Goal: Information Seeking & Learning: Learn about a topic

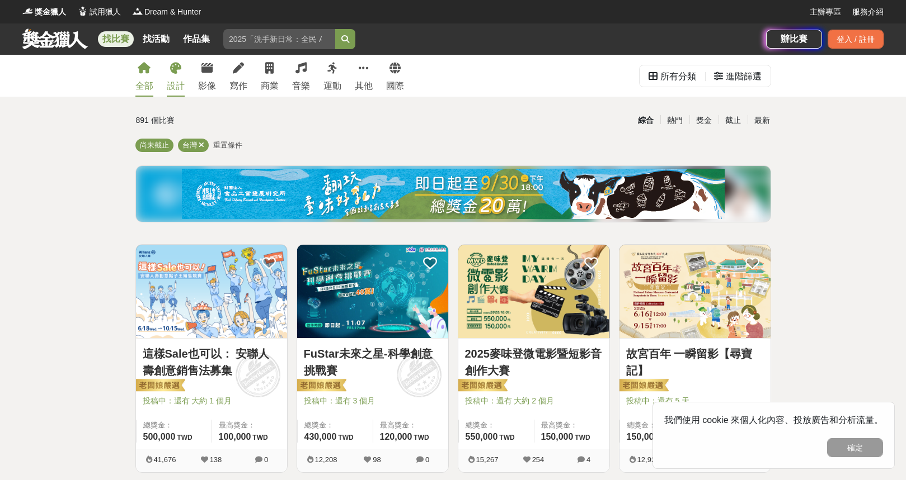
click at [172, 64] on icon at bounding box center [175, 68] width 11 height 11
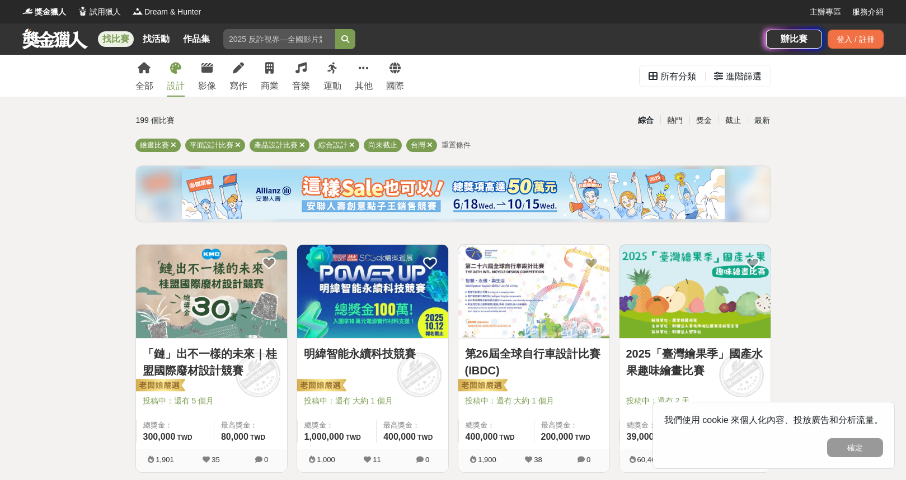
scroll to position [91, 0]
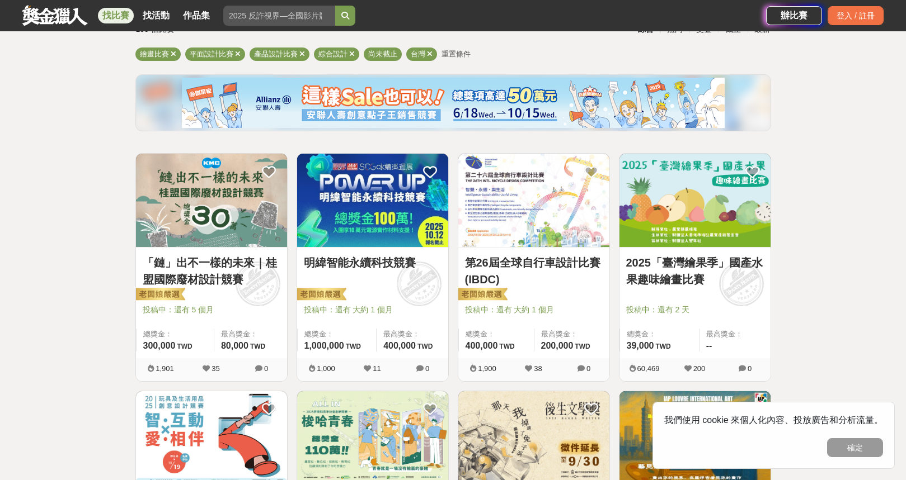
click at [677, 202] on img at bounding box center [694, 200] width 151 height 93
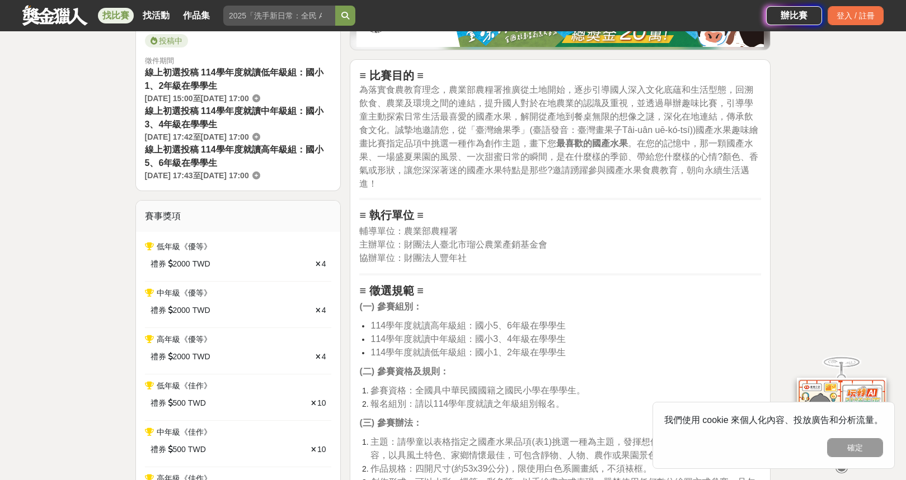
scroll to position [473, 0]
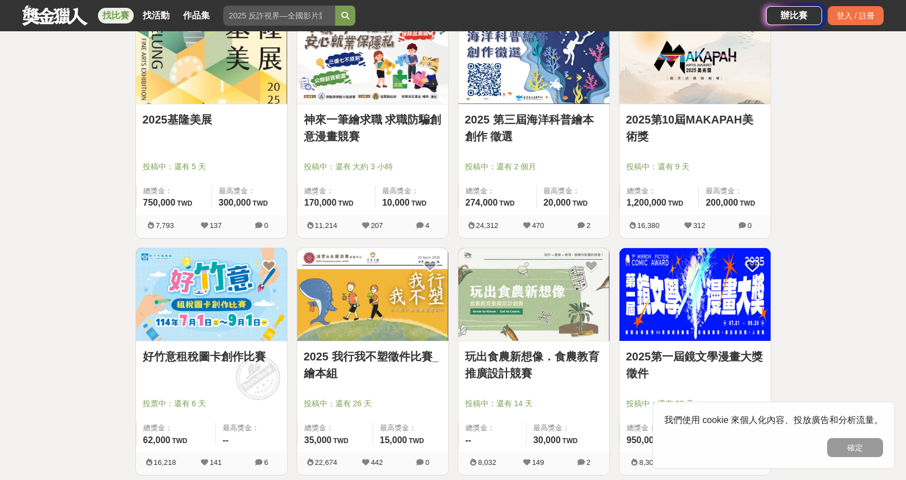
scroll to position [842, 0]
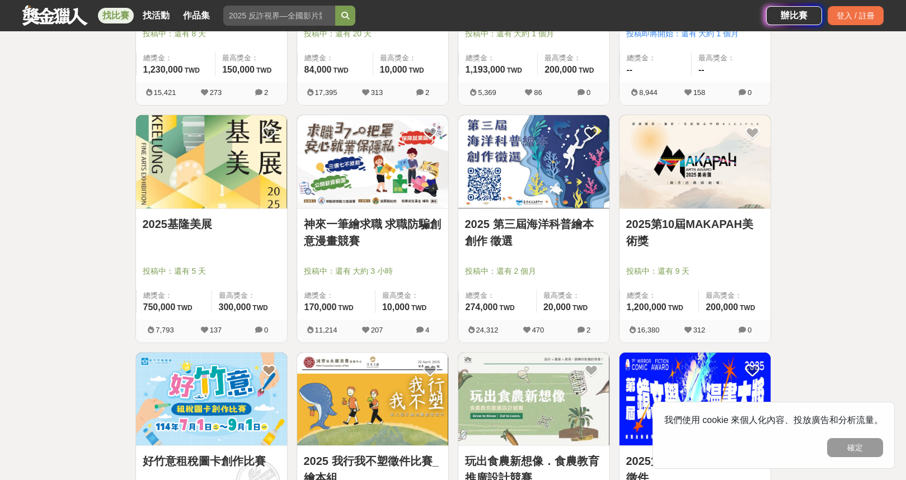
click at [516, 128] on img at bounding box center [533, 161] width 151 height 93
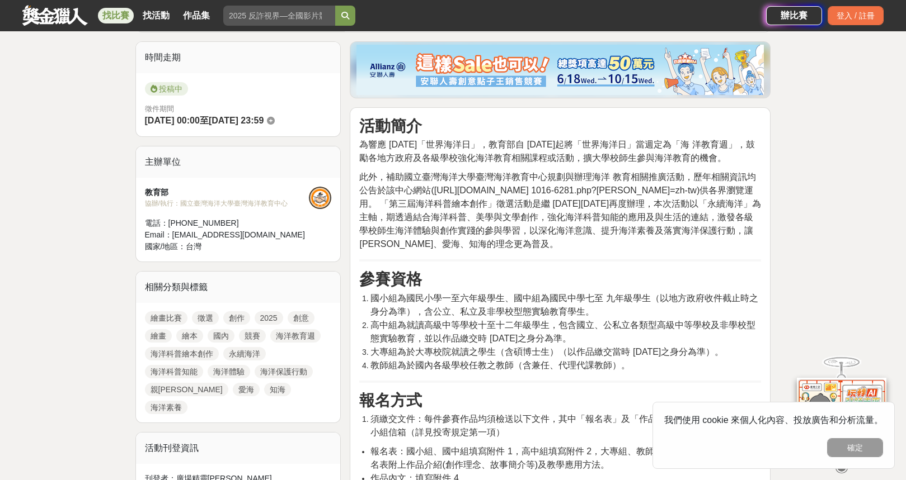
scroll to position [285, 0]
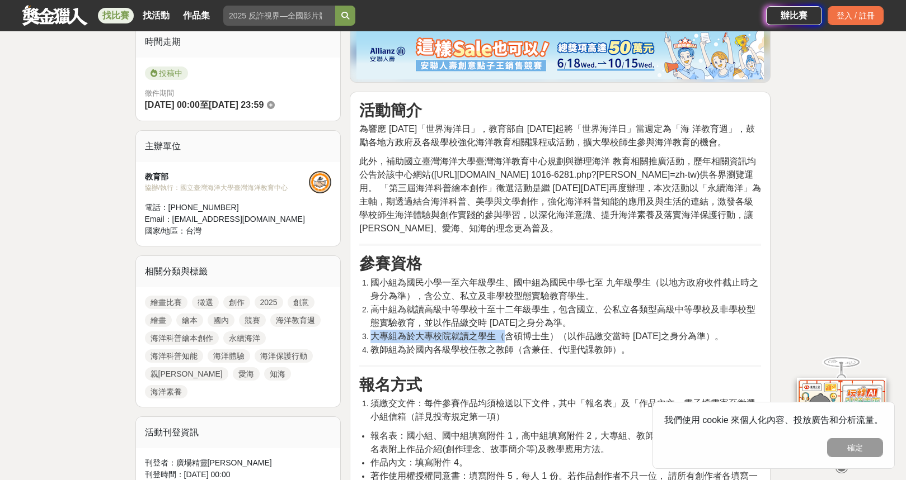
drag, startPoint x: 369, startPoint y: 336, endPoint x: 503, endPoint y: 336, distance: 134.8
click at [503, 336] on li "大專組為於大專校院就讀之學生（含碩博士生）（以作品繳交當時 [DATE]之身分為準）。" at bounding box center [565, 336] width 390 height 13
click at [503, 336] on span "大專組為於大專校院就讀之學生（含碩博士生）（以作品繳交當時 [DATE]之身分為準）。" at bounding box center [546, 337] width 353 height 10
click at [507, 347] on span "教師組為於國內各級學校任教之教師（含兼任、代理代課教師）。" at bounding box center [500, 350] width 260 height 10
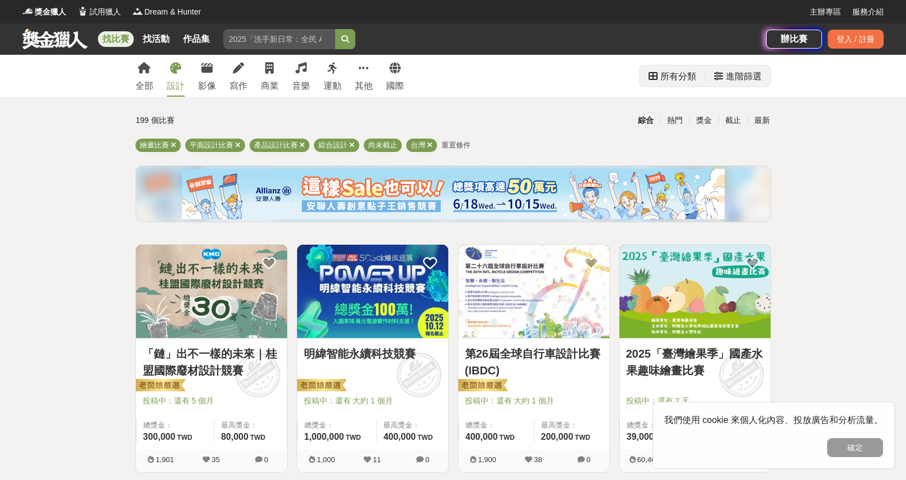
click at [740, 73] on div "進階篩選" at bounding box center [743, 76] width 36 height 22
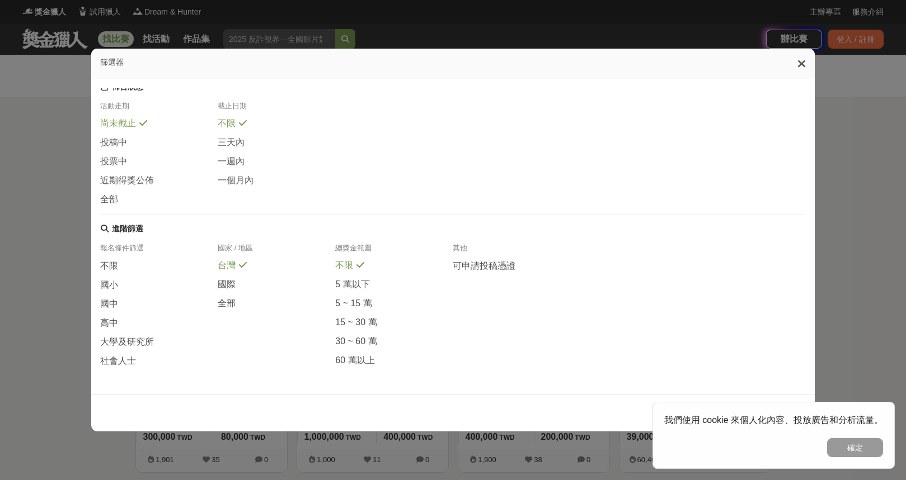
scroll to position [138, 0]
click at [136, 366] on div "社會人士" at bounding box center [158, 361] width 117 height 12
click at [862, 446] on button "確定" at bounding box center [855, 447] width 56 height 19
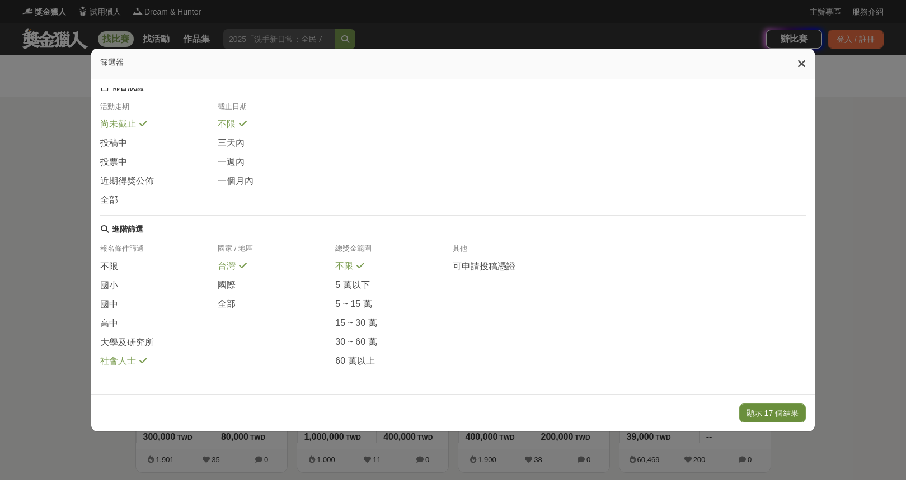
click at [774, 412] on button "顯示 17 個結果" at bounding box center [772, 413] width 67 height 19
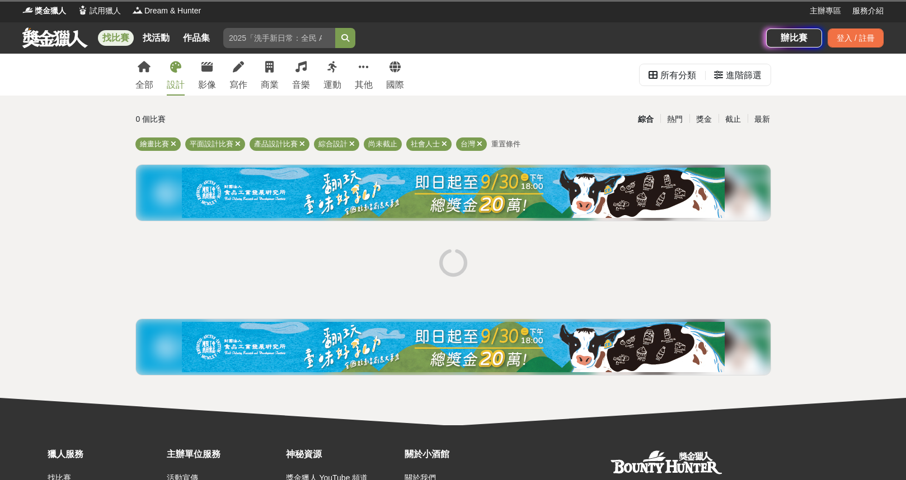
scroll to position [2, 0]
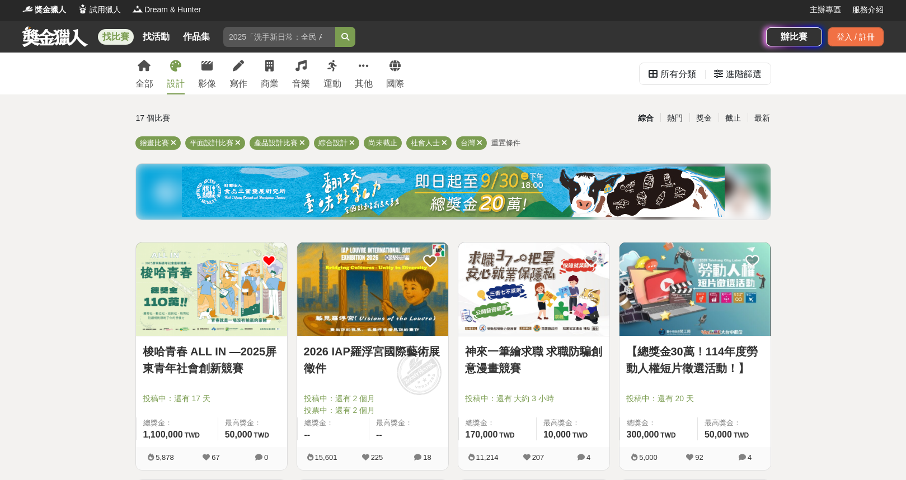
click at [272, 256] on icon at bounding box center [269, 261] width 14 height 14
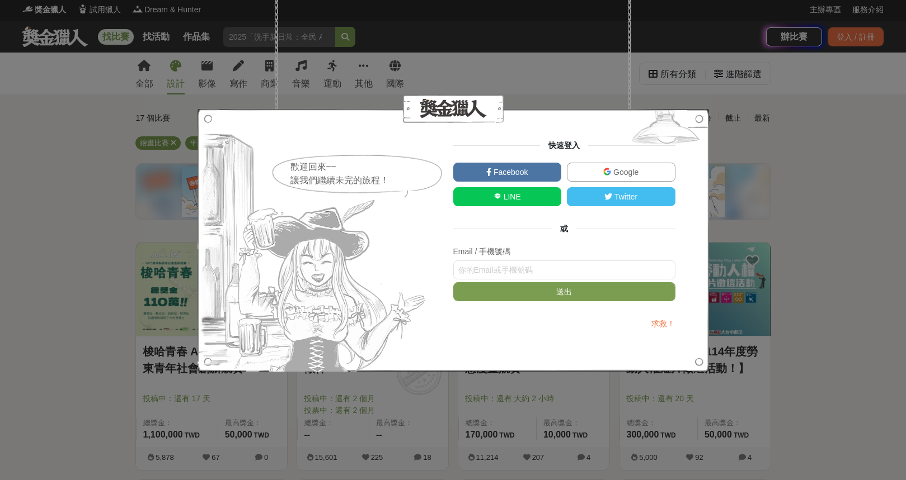
click at [698, 120] on img at bounding box center [665, 130] width 87 height 42
click at [203, 117] on img at bounding box center [313, 240] width 232 height 263
click at [144, 63] on div "歡迎回來~~ 讓我們繼續未完的旅程！ 快速登入 Facebook Google LINE Twitter 或 Email / 手機號碼 送出 求救！" at bounding box center [453, 240] width 906 height 480
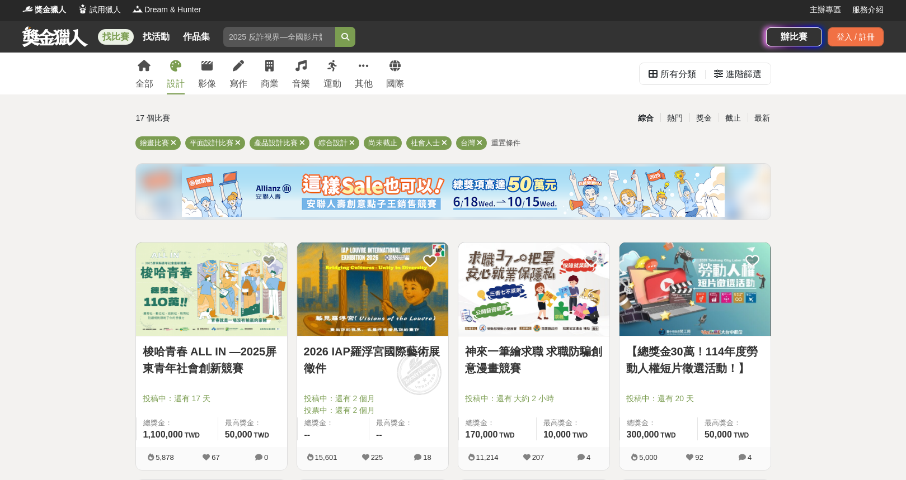
click at [497, 307] on img at bounding box center [533, 289] width 151 height 93
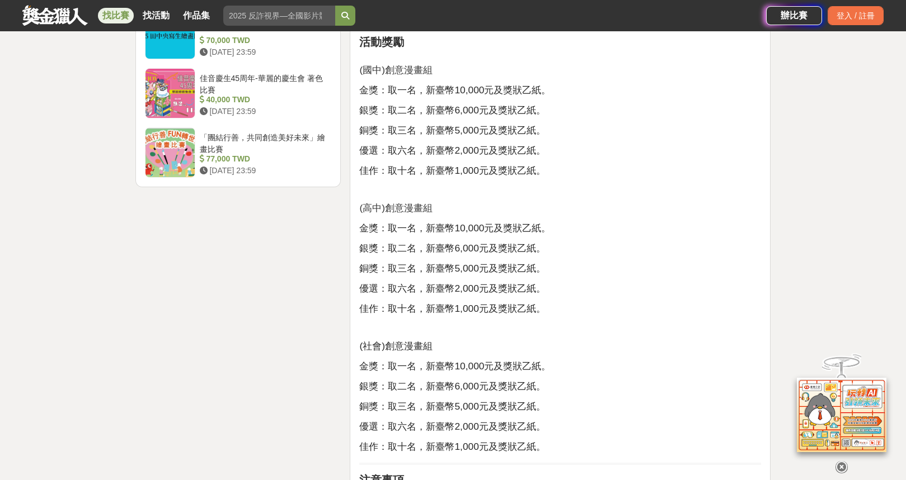
scroll to position [1520, 0]
